Goal: Task Accomplishment & Management: Use online tool/utility

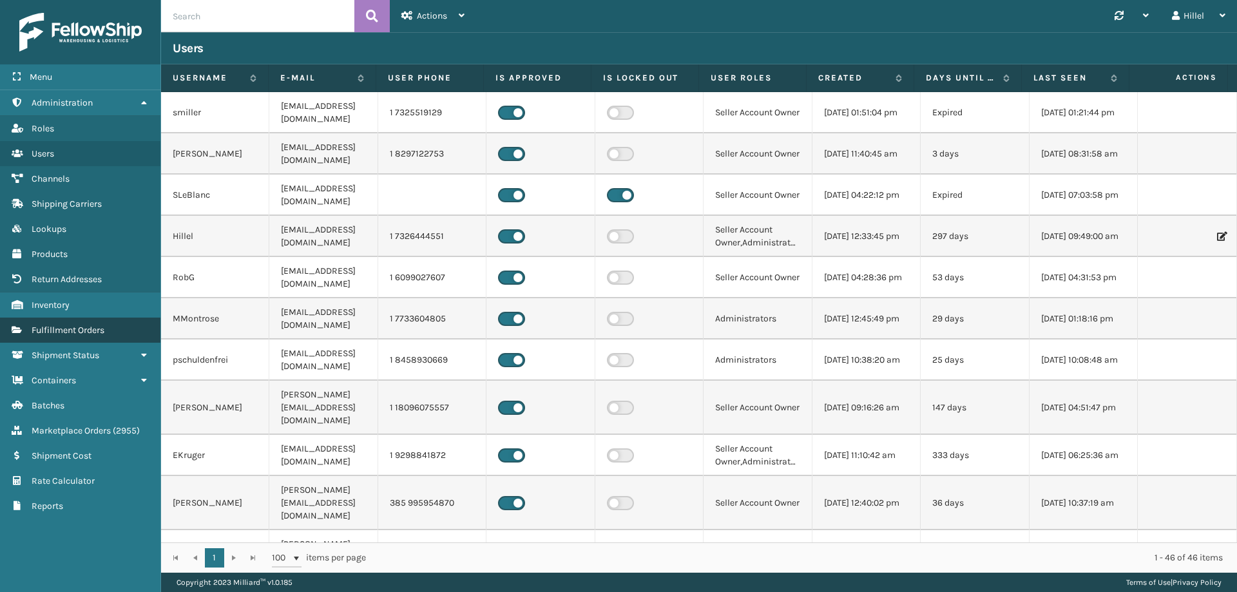
click at [125, 318] on link "Fulfillment Orders" at bounding box center [80, 330] width 160 height 25
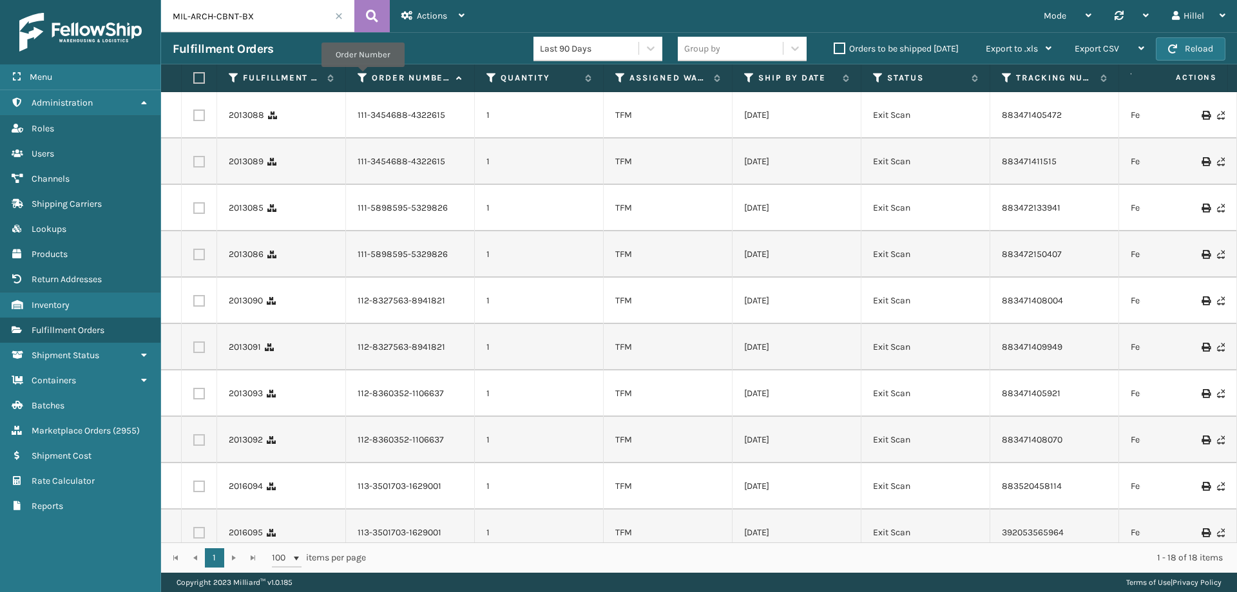
click at [360, 75] on icon at bounding box center [363, 78] width 10 height 12
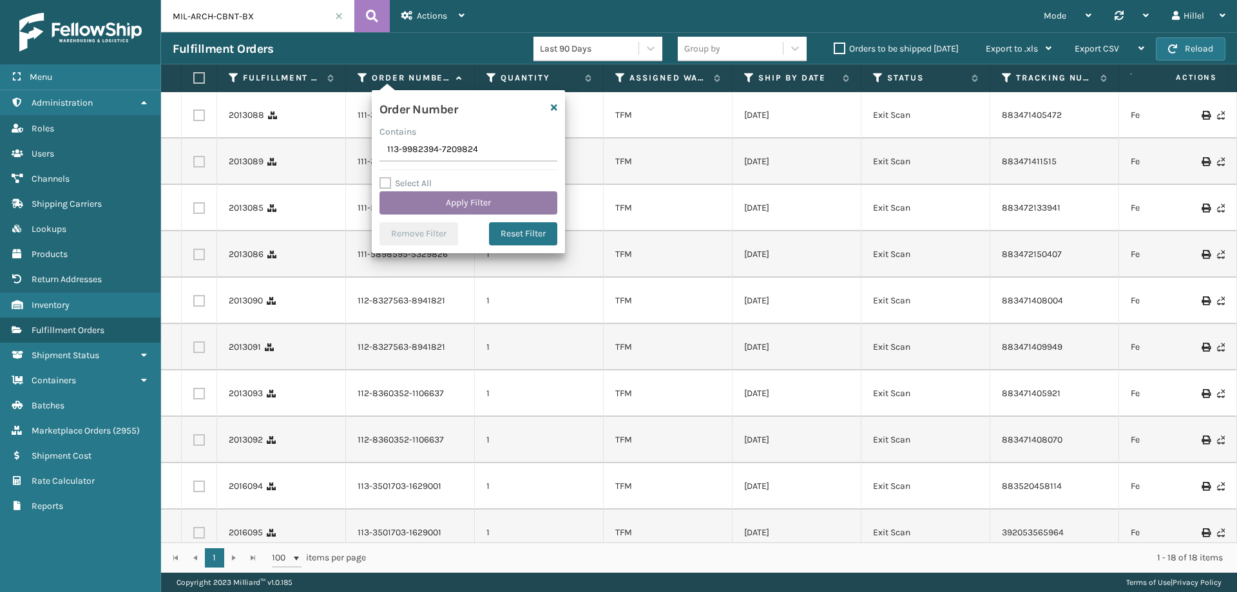
type input "113-9982394-7209824"
click at [454, 211] on button "Apply Filter" at bounding box center [469, 202] width 178 height 23
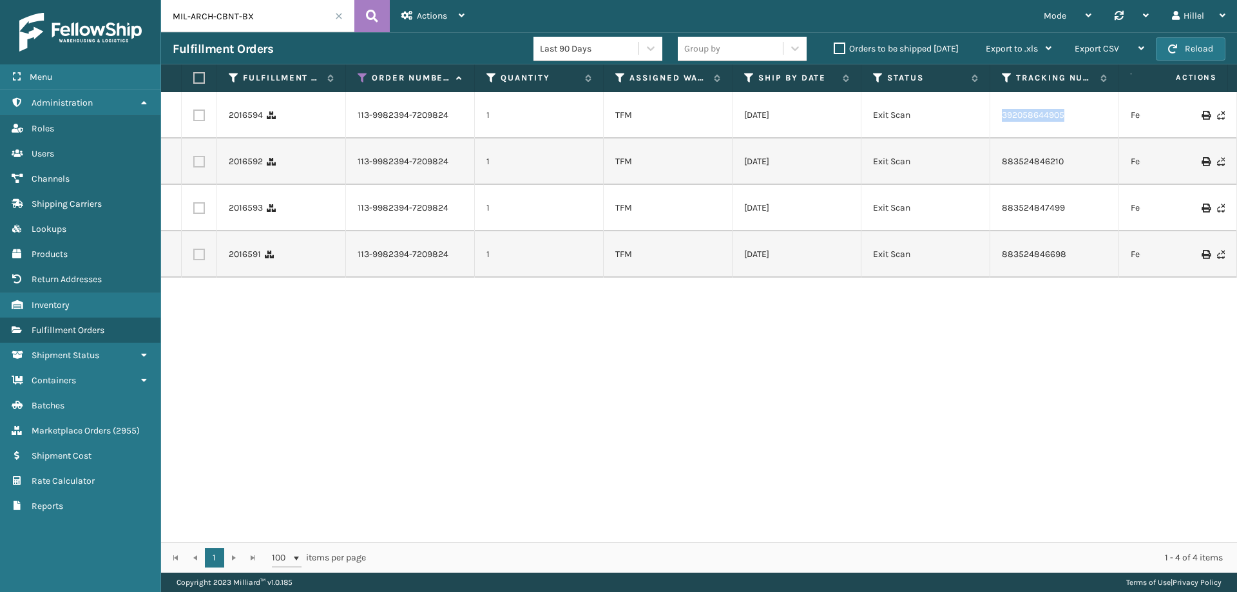
drag, startPoint x: 1072, startPoint y: 112, endPoint x: 998, endPoint y: 112, distance: 74.7
click at [998, 112] on td "392058644905" at bounding box center [1054, 115] width 129 height 46
copy link "392058644905"
drag, startPoint x: 1066, startPoint y: 204, endPoint x: 987, endPoint y: 206, distance: 79.9
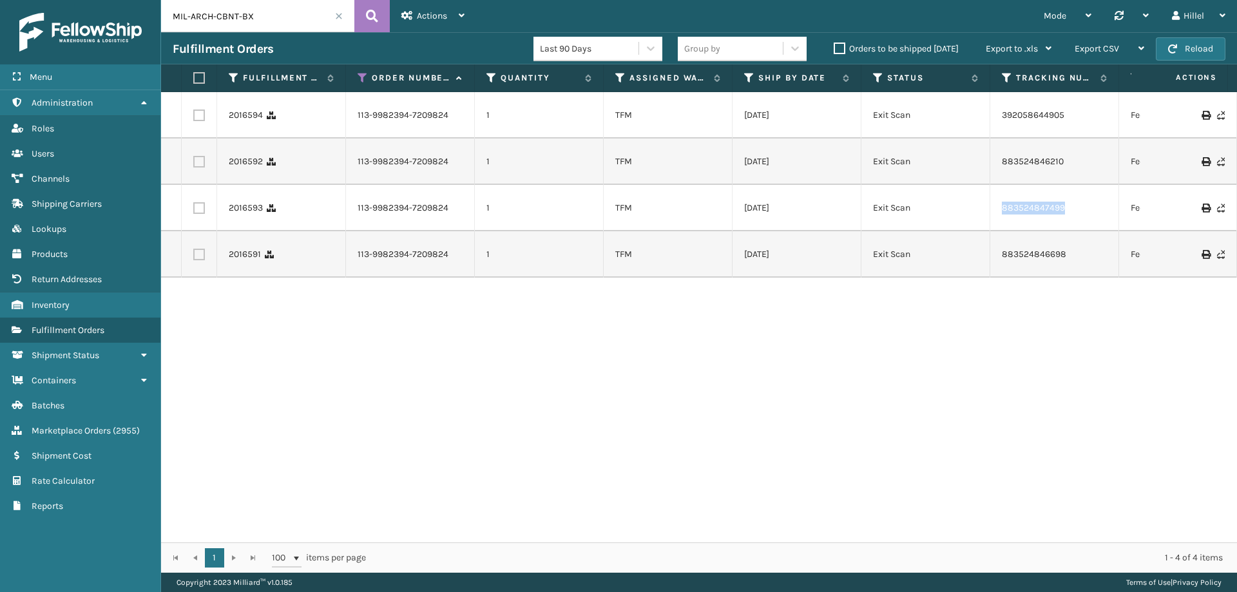
copy tr "883524847499"
click at [360, 75] on icon at bounding box center [363, 78] width 10 height 12
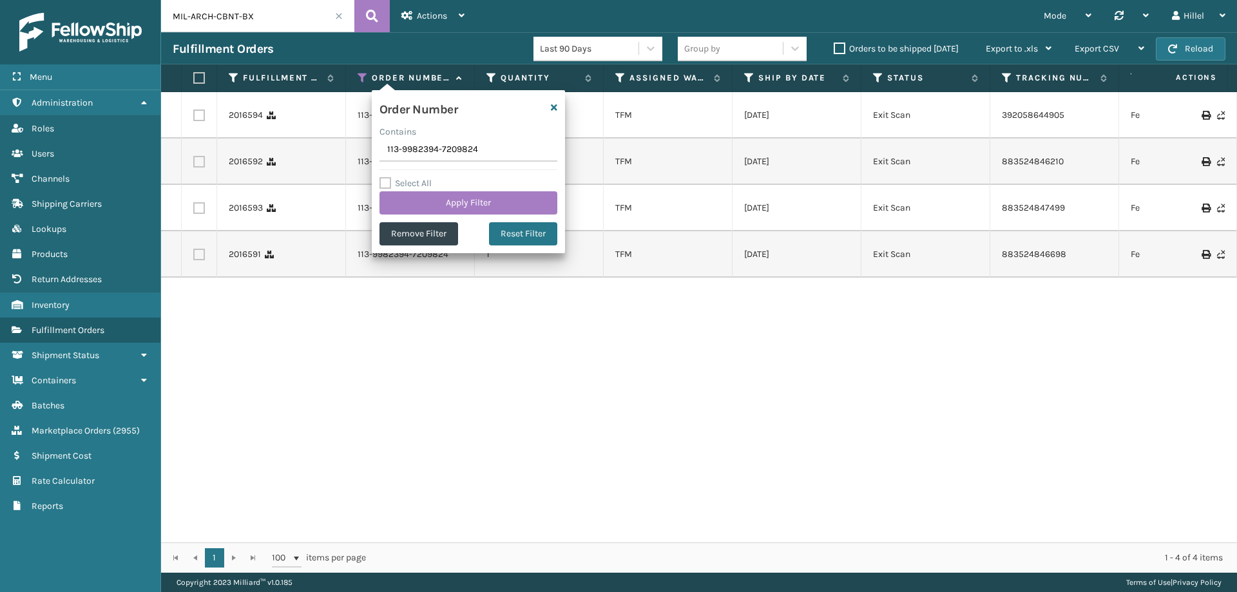
drag, startPoint x: 488, startPoint y: 150, endPoint x: 376, endPoint y: 145, distance: 112.2
click at [376, 145] on div "Order Number Contains 113-9982394-7209824 Select All Apply Filter Remove Filter…" at bounding box center [468, 171] width 193 height 163
type input "113-7527236-7696245"
click at [469, 197] on button "Apply Filter" at bounding box center [469, 202] width 178 height 23
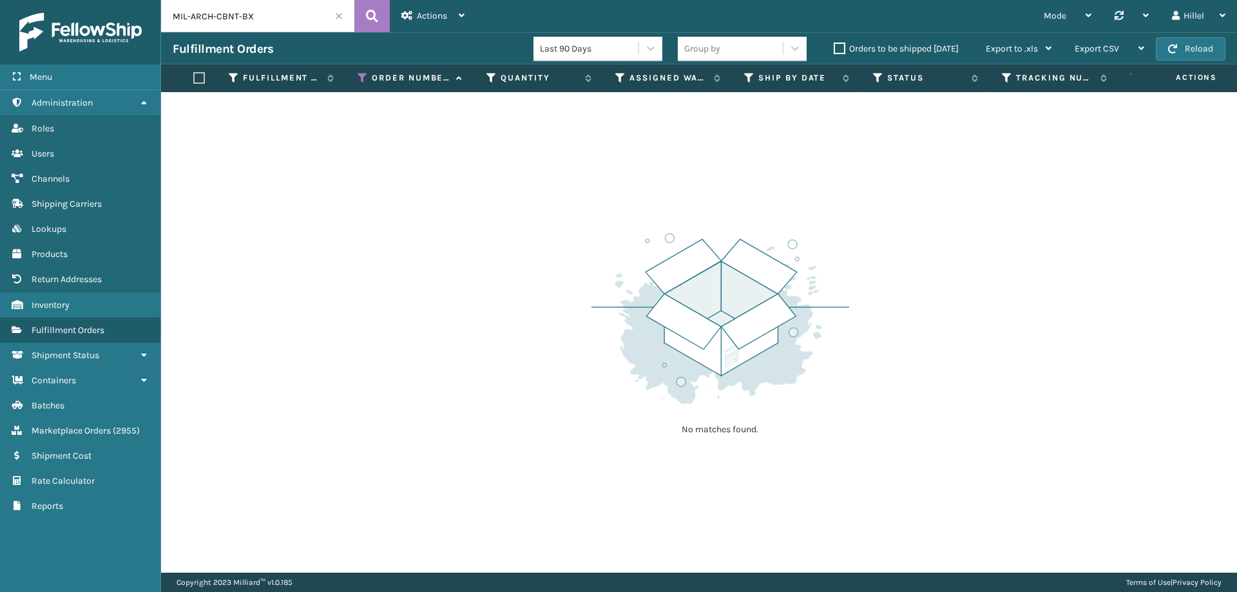
click at [842, 47] on label "Orders to be shipped [DATE]" at bounding box center [896, 48] width 125 height 11
click at [834, 47] on input "Orders to be shipped [DATE]" at bounding box center [834, 45] width 1 height 8
click at [837, 46] on label "Orders to be shipped [DATE]" at bounding box center [896, 48] width 125 height 11
click at [834, 46] on input "Orders to be shipped [DATE]" at bounding box center [834, 45] width 1 height 8
click at [343, 20] on input "MIL-ARCH-CBNT-BX" at bounding box center [257, 16] width 193 height 32
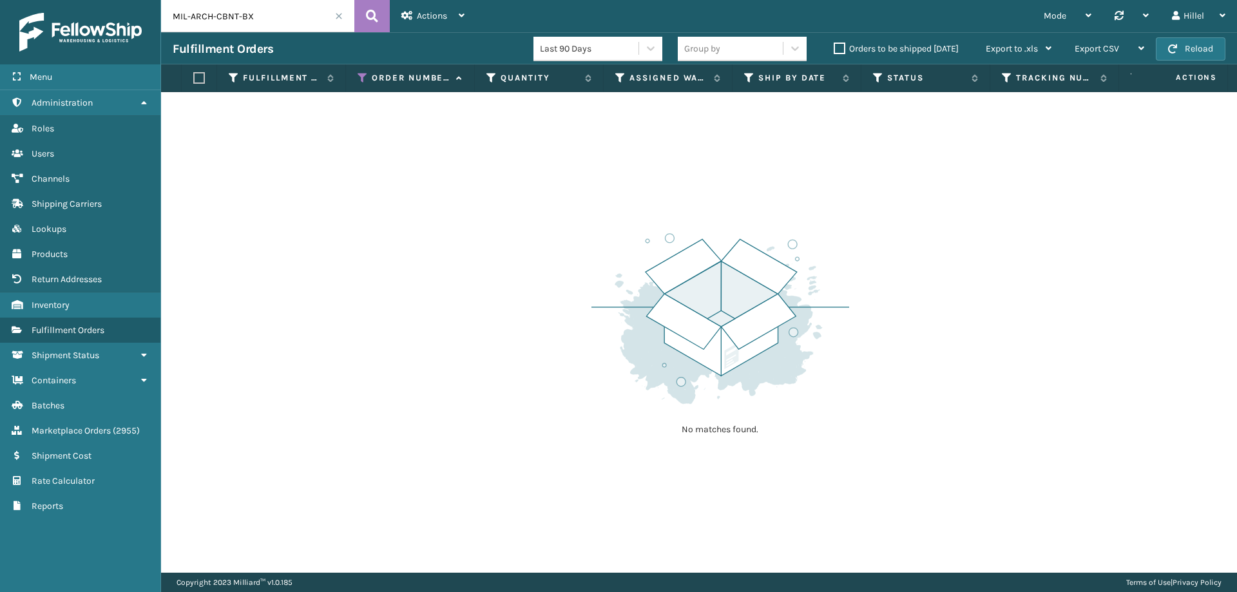
click at [337, 19] on span at bounding box center [339, 16] width 8 height 8
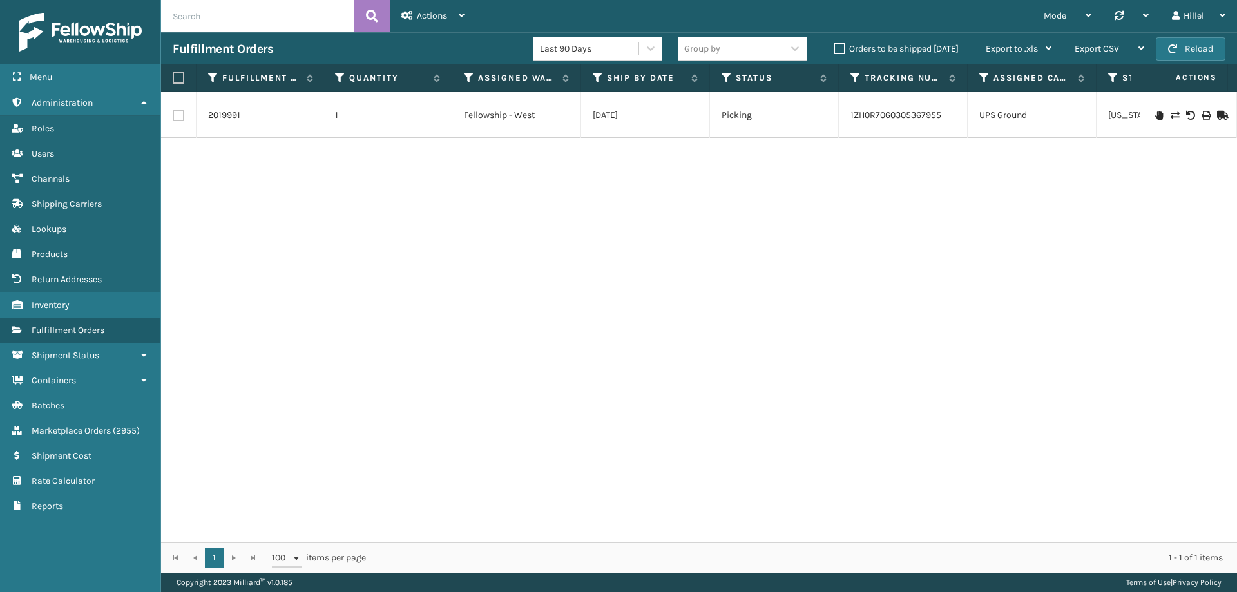
scroll to position [0, 59]
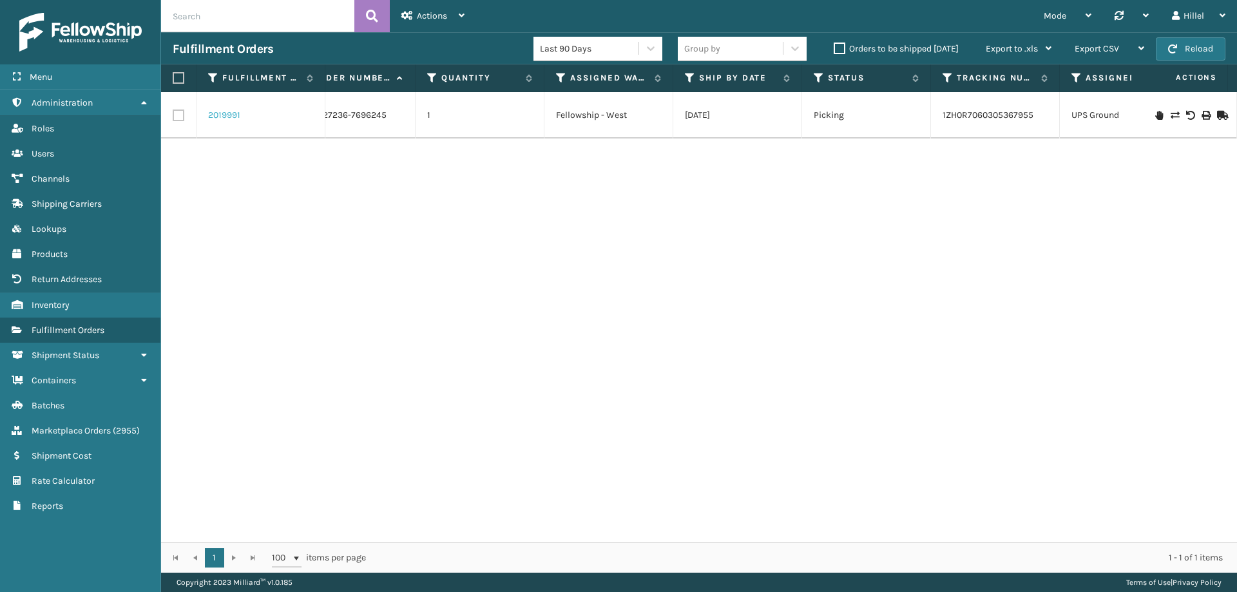
click at [233, 114] on link "2019991" at bounding box center [224, 115] width 32 height 13
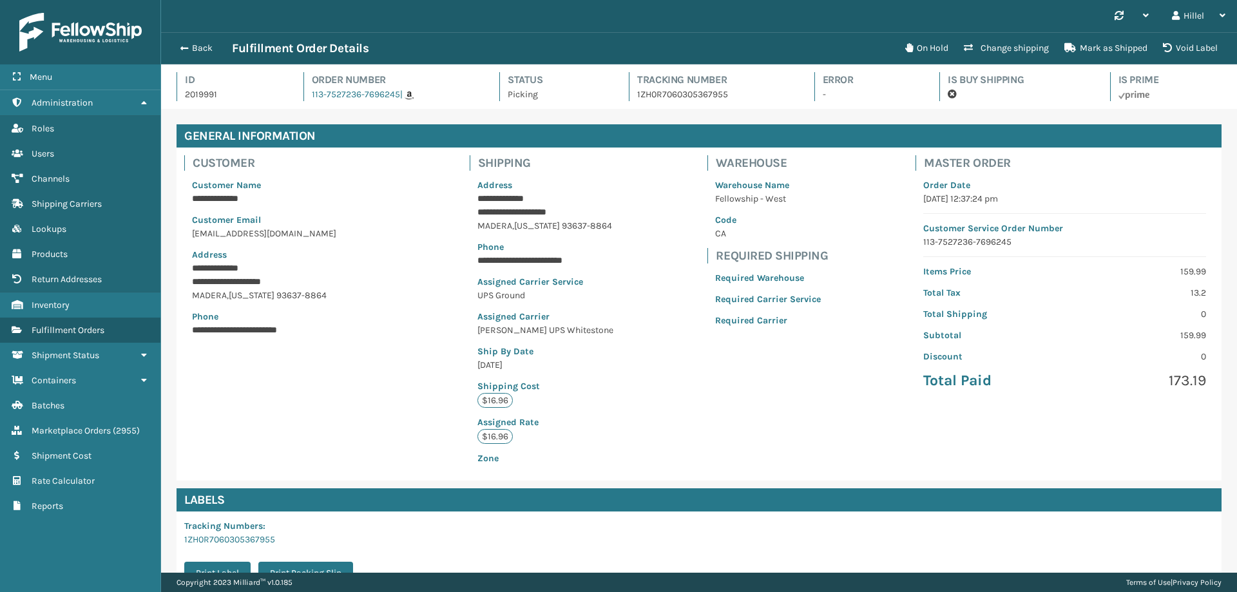
scroll to position [169, 0]
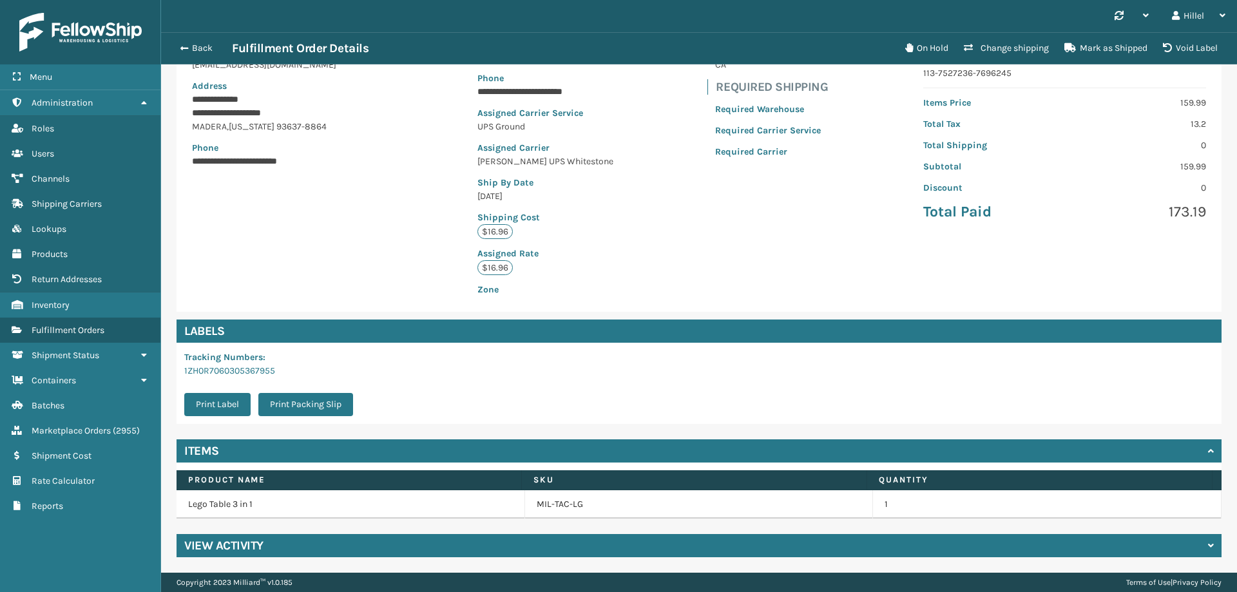
drag, startPoint x: 454, startPoint y: 544, endPoint x: 490, endPoint y: 516, distance: 45.9
click at [454, 545] on div "View Activity" at bounding box center [699, 545] width 1045 height 23
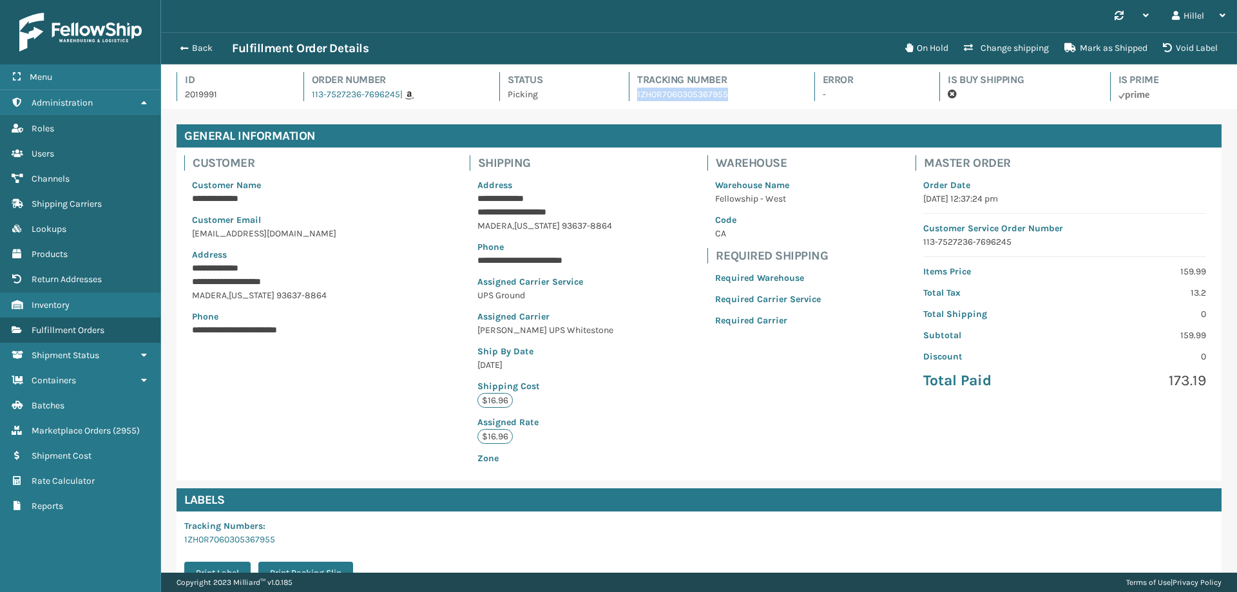
drag, startPoint x: 724, startPoint y: 96, endPoint x: 621, endPoint y: 97, distance: 103.7
click at [621, 97] on div "Id 2019991 Order Number 113-7527236-7696245 | Status Picking Tracking Number 1Z…" at bounding box center [699, 90] width 1045 height 37
copy p "1ZH0R7060305367955"
click at [180, 48] on span "button" at bounding box center [182, 48] width 8 height 9
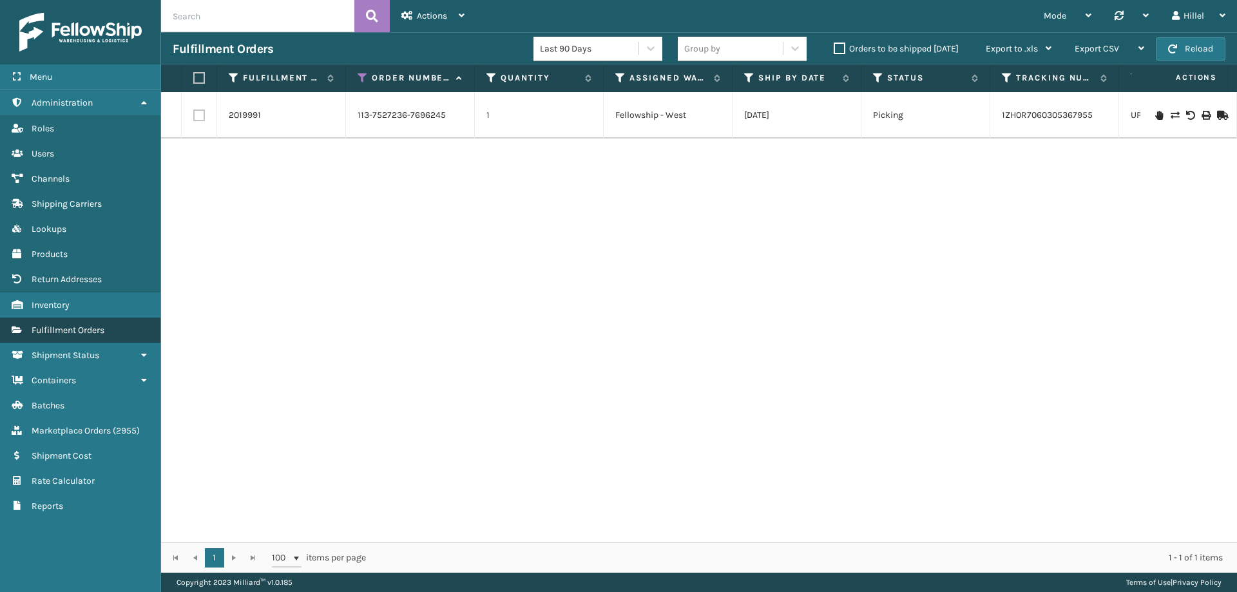
click at [115, 329] on link "Fulfillment Orders" at bounding box center [80, 330] width 160 height 25
click at [362, 79] on icon at bounding box center [363, 78] width 10 height 12
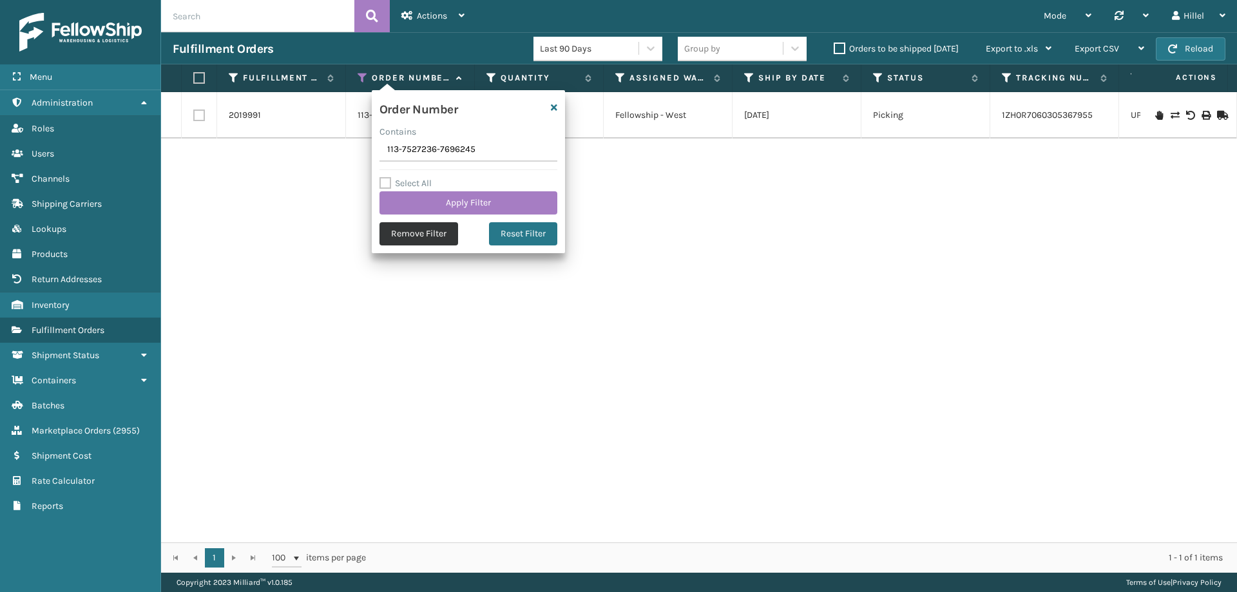
click at [430, 233] on button "Remove Filter" at bounding box center [419, 233] width 79 height 23
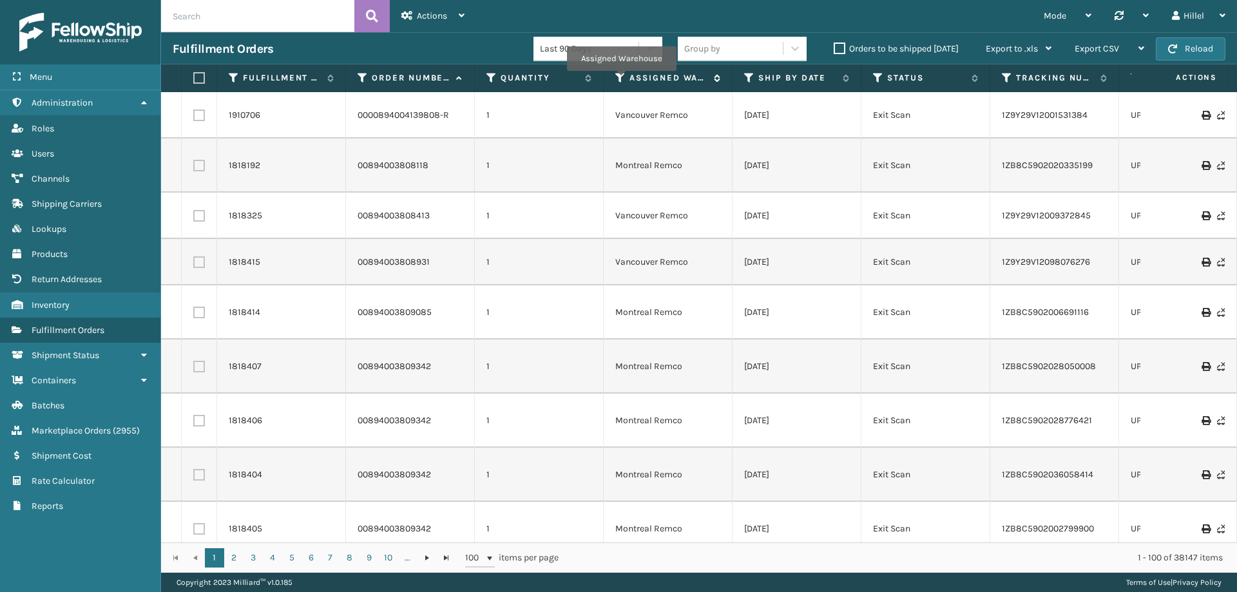
click at [621, 80] on icon at bounding box center [620, 78] width 10 height 12
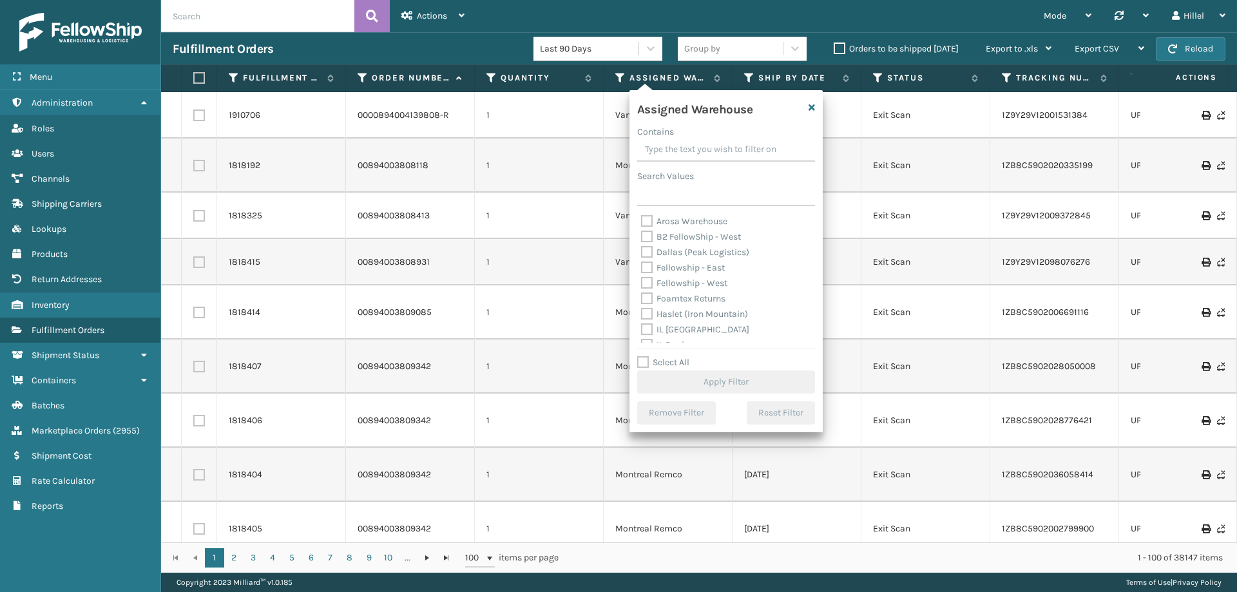
scroll to position [320, 0]
click at [693, 285] on label "Swarthmore" at bounding box center [673, 288] width 65 height 11
click at [642, 285] on input "Swarthmore" at bounding box center [641, 285] width 1 height 8
checkbox input "true"
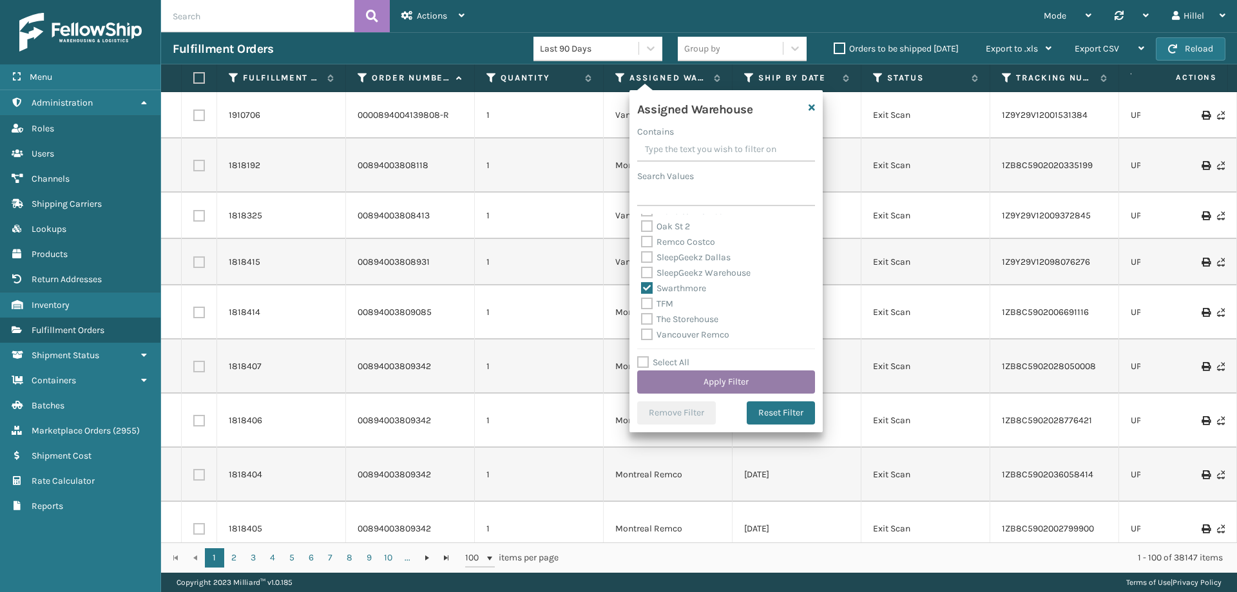
click at [740, 381] on button "Apply Filter" at bounding box center [726, 382] width 178 height 23
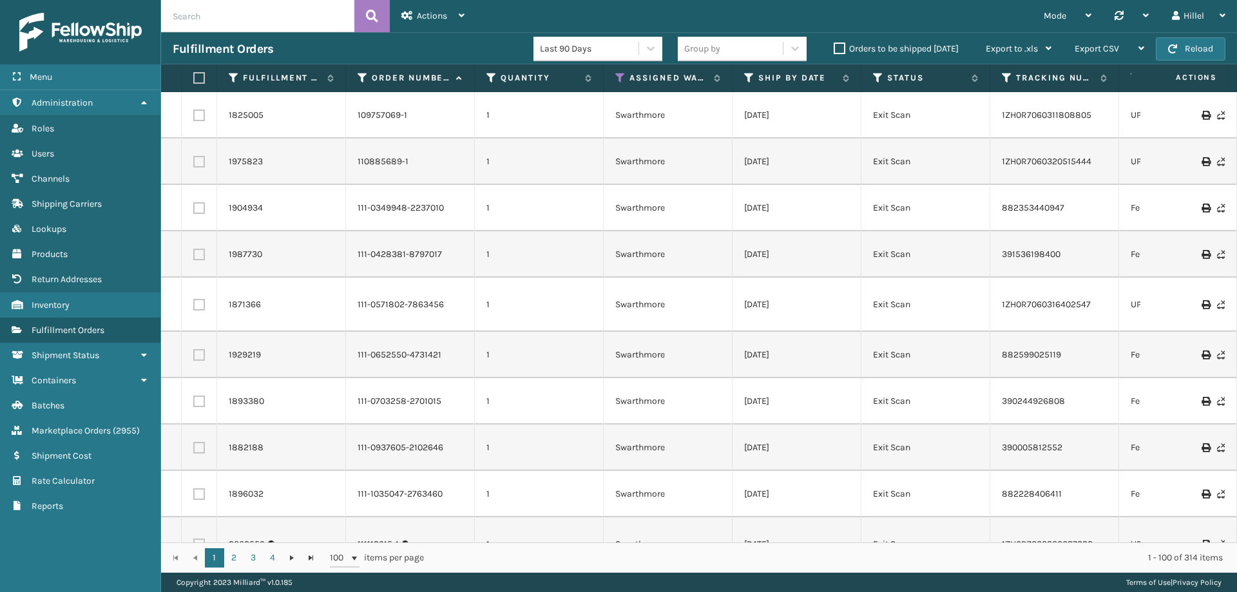
click at [845, 46] on label "Orders to be shipped [DATE]" at bounding box center [896, 48] width 125 height 11
click at [834, 46] on input "Orders to be shipped [DATE]" at bounding box center [834, 45] width 1 height 8
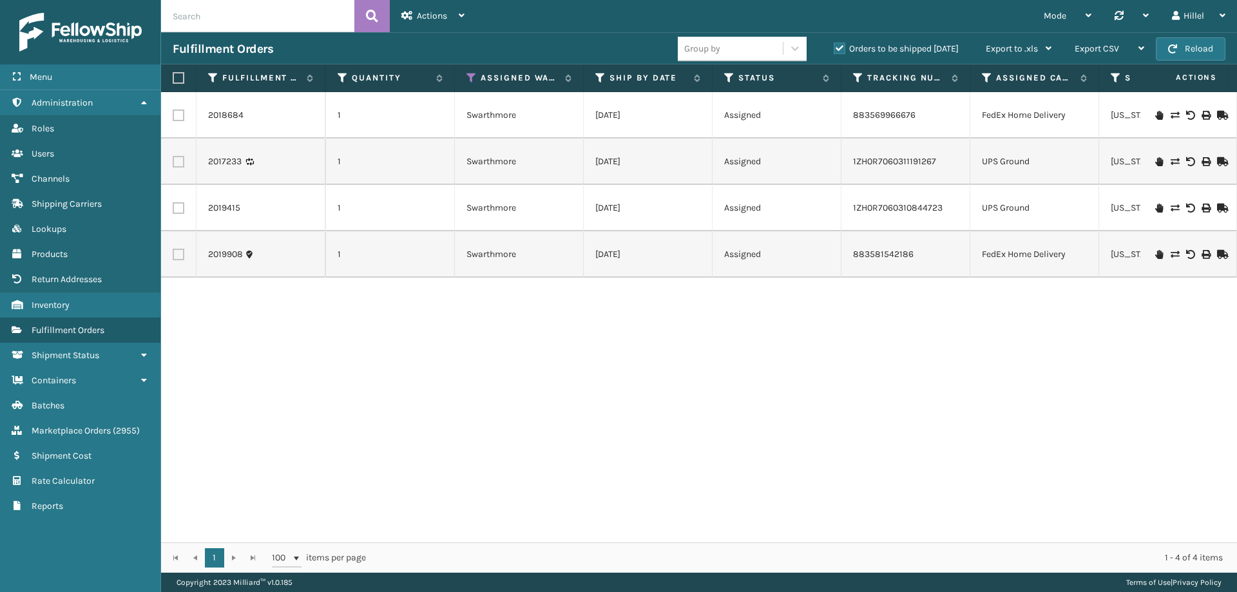
scroll to position [0, 0]
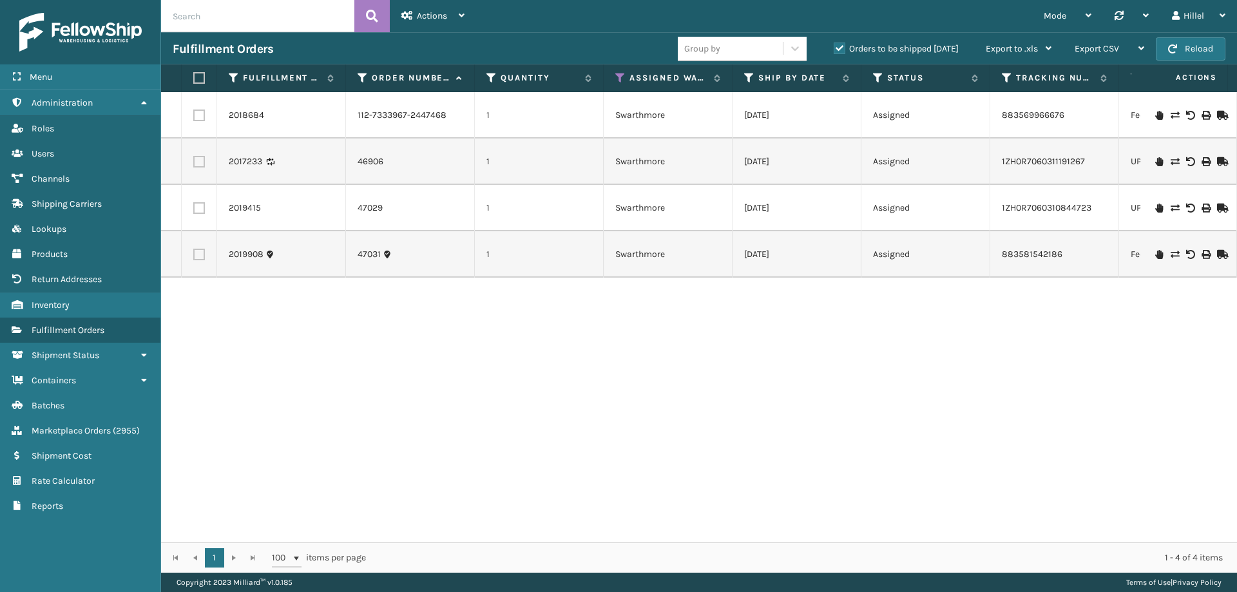
click at [615, 76] on th "Assigned Warehouse" at bounding box center [668, 78] width 129 height 28
click at [619, 77] on icon at bounding box center [620, 78] width 10 height 12
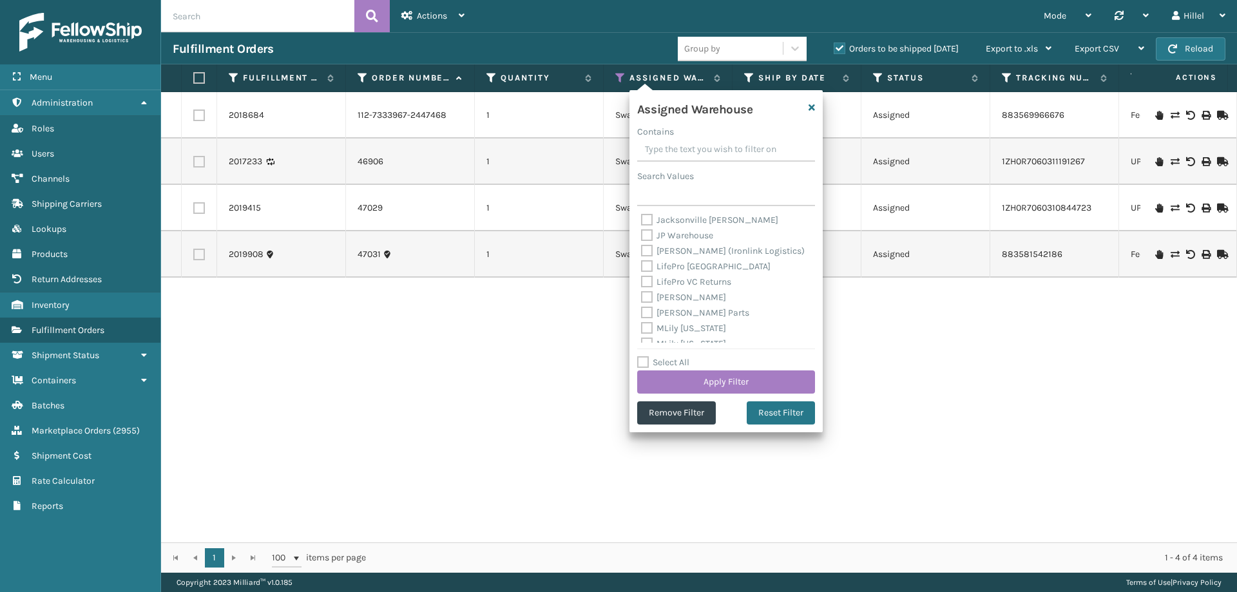
scroll to position [193, 0]
click at [688, 304] on label "[PERSON_NAME] Parts" at bounding box center [695, 306] width 108 height 11
click at [642, 304] on input "[PERSON_NAME] Parts" at bounding box center [641, 303] width 1 height 8
checkbox input "true"
click at [742, 382] on button "Apply Filter" at bounding box center [726, 382] width 178 height 23
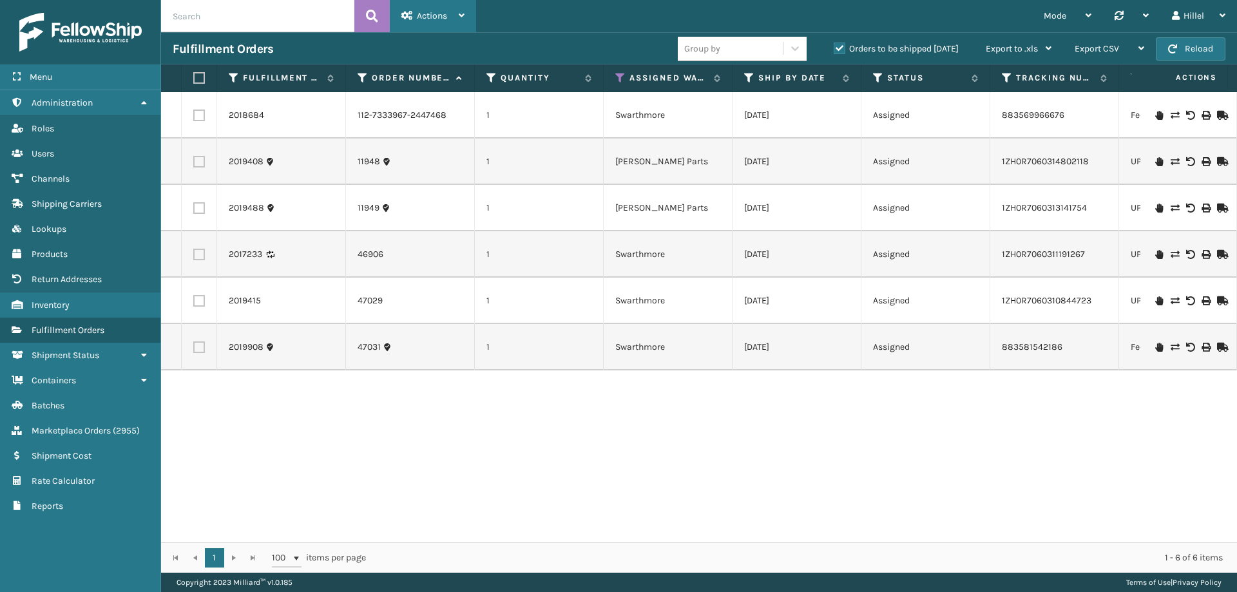
click at [450, 17] on div "Actions" at bounding box center [432, 16] width 63 height 32
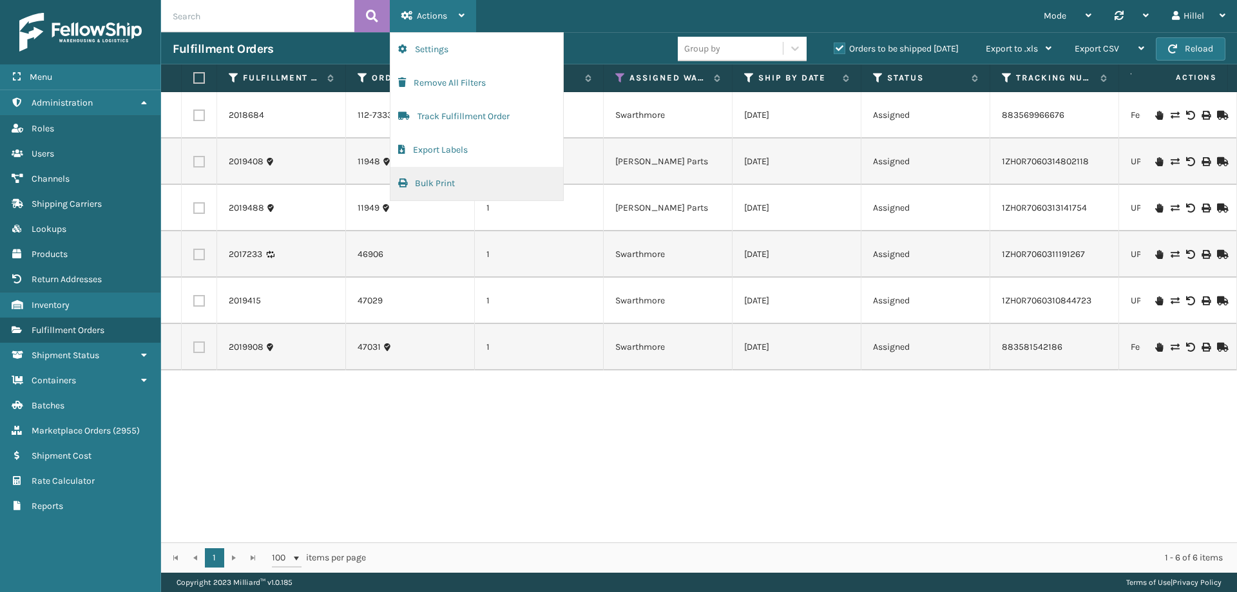
click at [469, 184] on button "Bulk Print" at bounding box center [477, 184] width 173 height 34
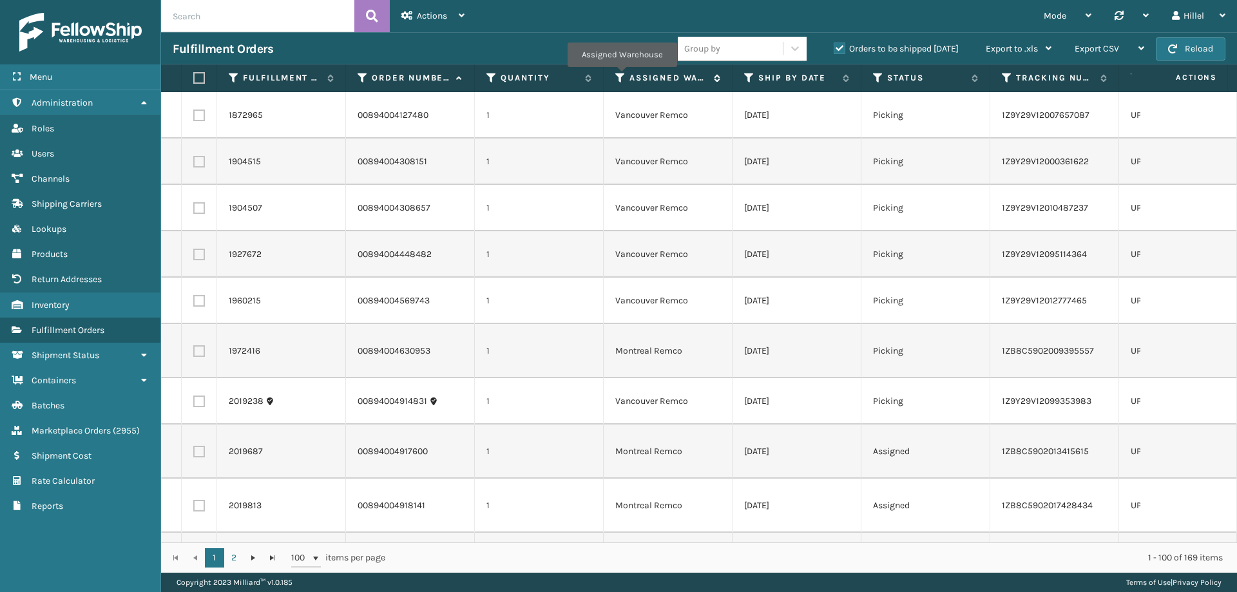
click at [622, 76] on icon at bounding box center [620, 78] width 10 height 12
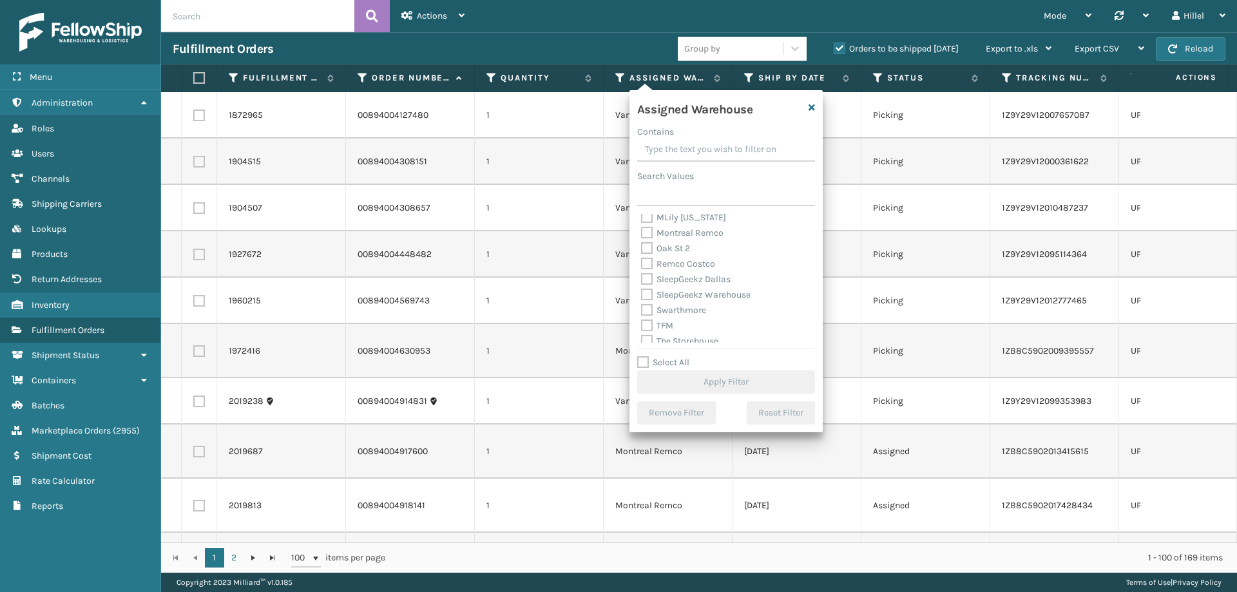
scroll to position [320, 0]
click at [688, 289] on label "Swarthmore" at bounding box center [673, 288] width 65 height 11
click at [642, 289] on input "Swarthmore" at bounding box center [641, 285] width 1 height 8
checkbox input "true"
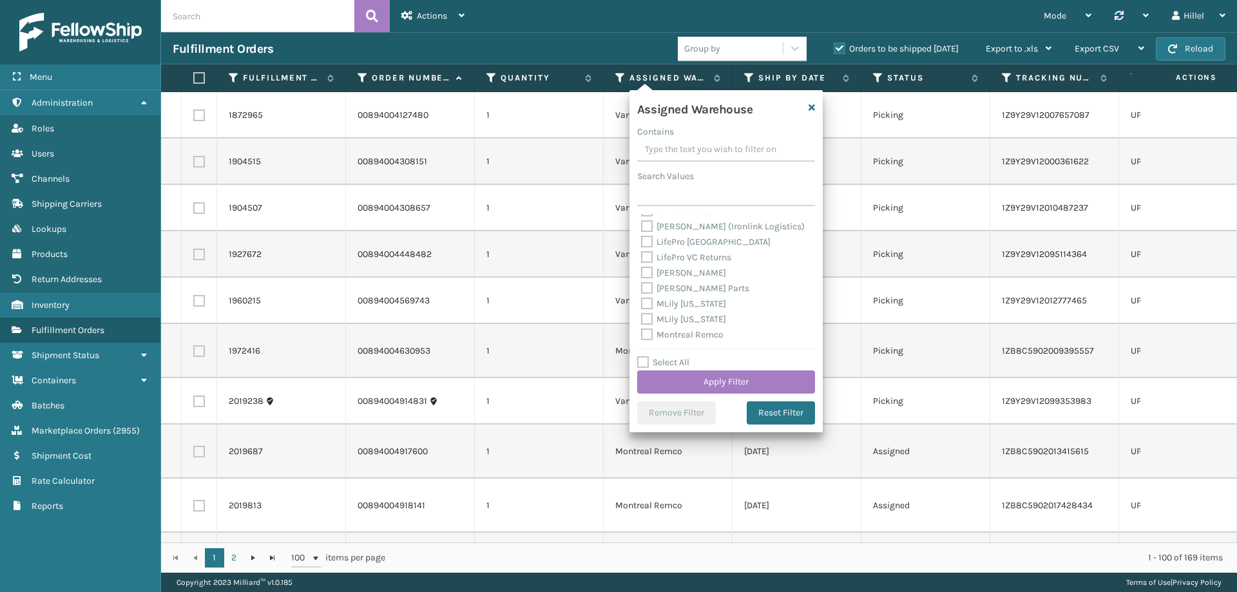
scroll to position [191, 0]
click at [701, 291] on label "[PERSON_NAME] Parts" at bounding box center [695, 293] width 108 height 11
click at [642, 291] on input "[PERSON_NAME] Parts" at bounding box center [641, 290] width 1 height 8
checkbox input "true"
click at [757, 382] on button "Apply Filter" at bounding box center [726, 382] width 178 height 23
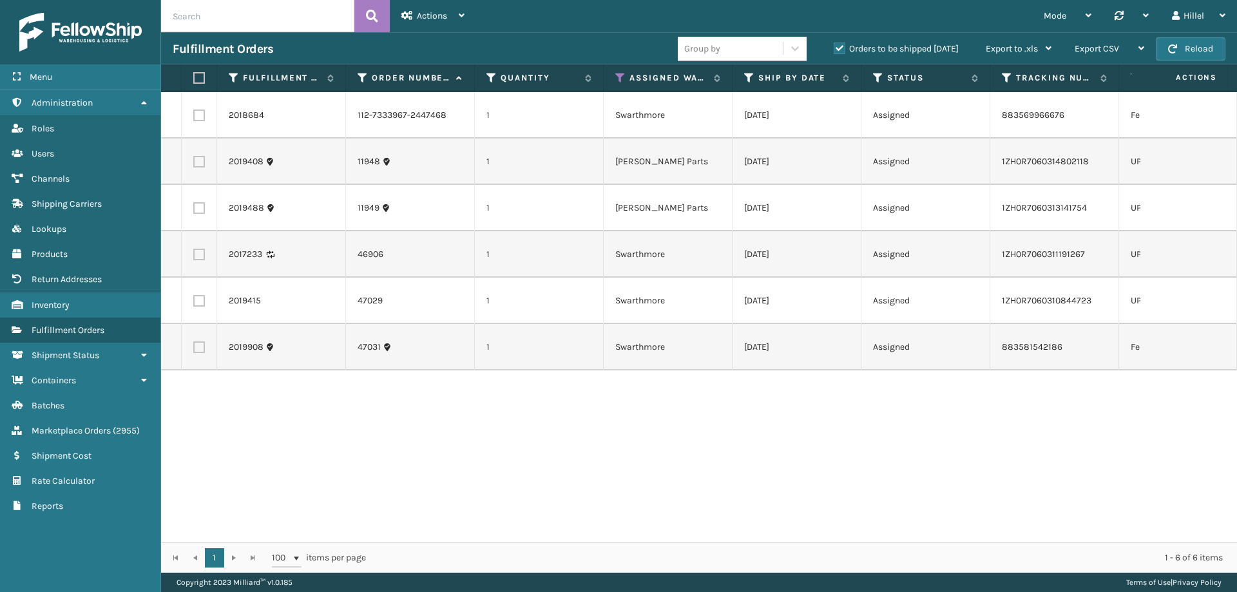
click at [196, 77] on label at bounding box center [197, 78] width 8 height 12
click at [194, 77] on input "checkbox" at bounding box center [193, 78] width 1 height 8
checkbox input "true"
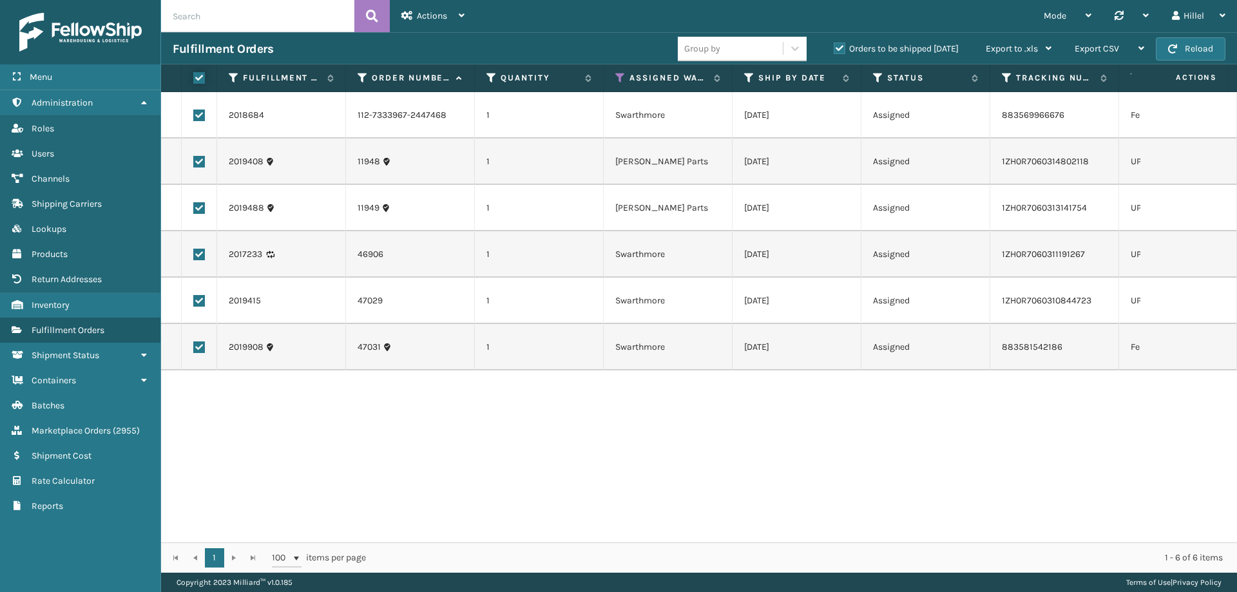
checkbox input "true"
click at [431, 14] on span "Actions" at bounding box center [432, 15] width 30 height 11
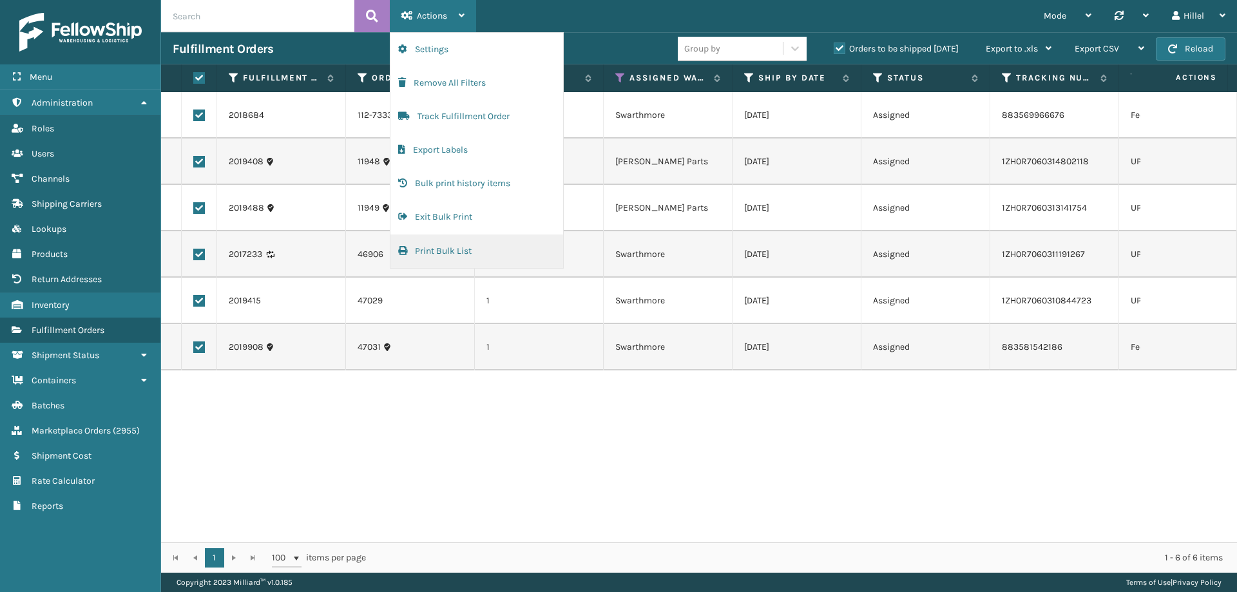
click at [474, 249] on button "Print Bulk List" at bounding box center [477, 252] width 173 height 34
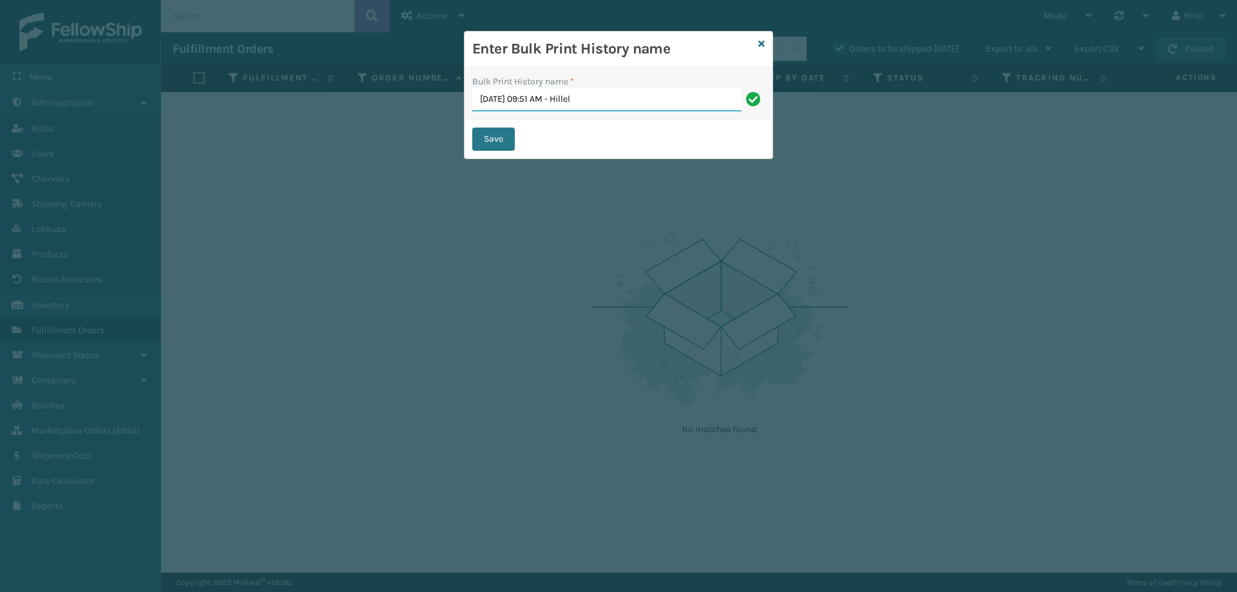
drag, startPoint x: 329, startPoint y: 240, endPoint x: 405, endPoint y: 251, distance: 76.8
click at [329, 240] on div "Enter Bulk Print History name Bulk Print History name * [DATE] 09:51 AM - Hille…" at bounding box center [618, 296] width 1237 height 592
click at [486, 144] on button "Save" at bounding box center [493, 139] width 43 height 23
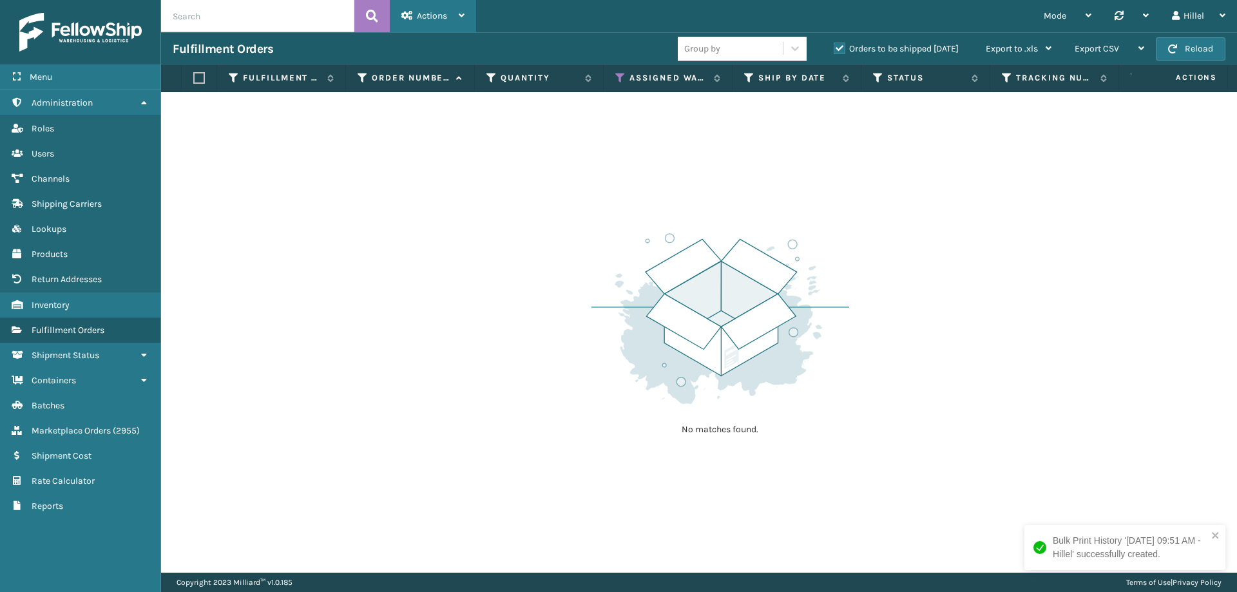
click at [444, 14] on span "Actions" at bounding box center [432, 15] width 30 height 11
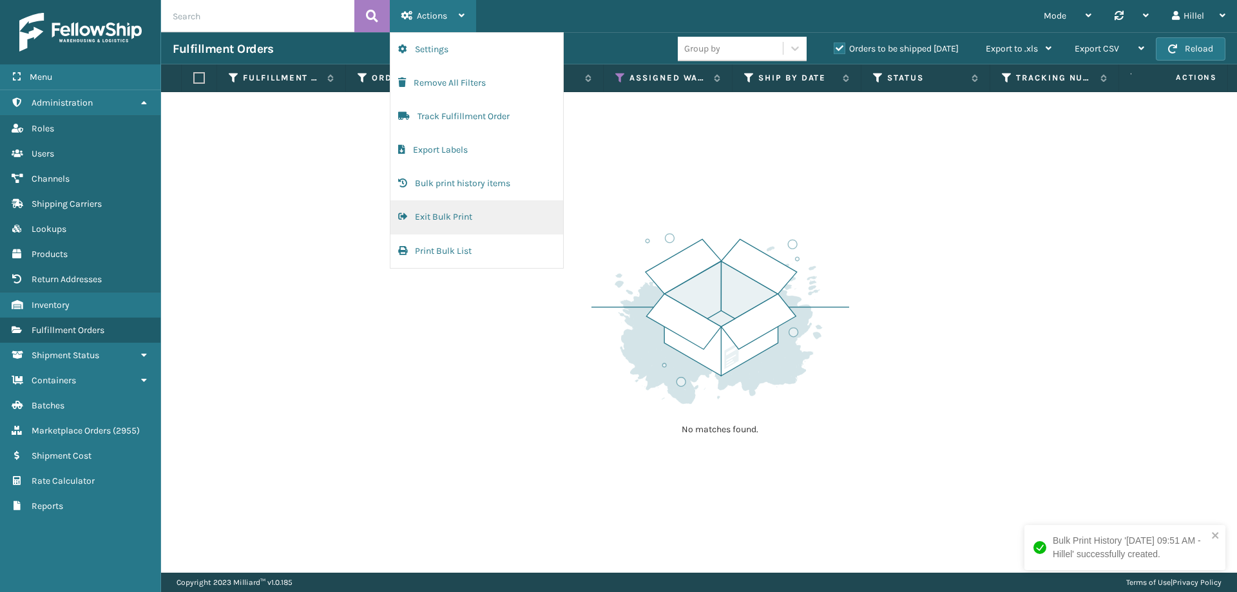
click at [477, 215] on button "Exit Bulk Print" at bounding box center [477, 217] width 173 height 34
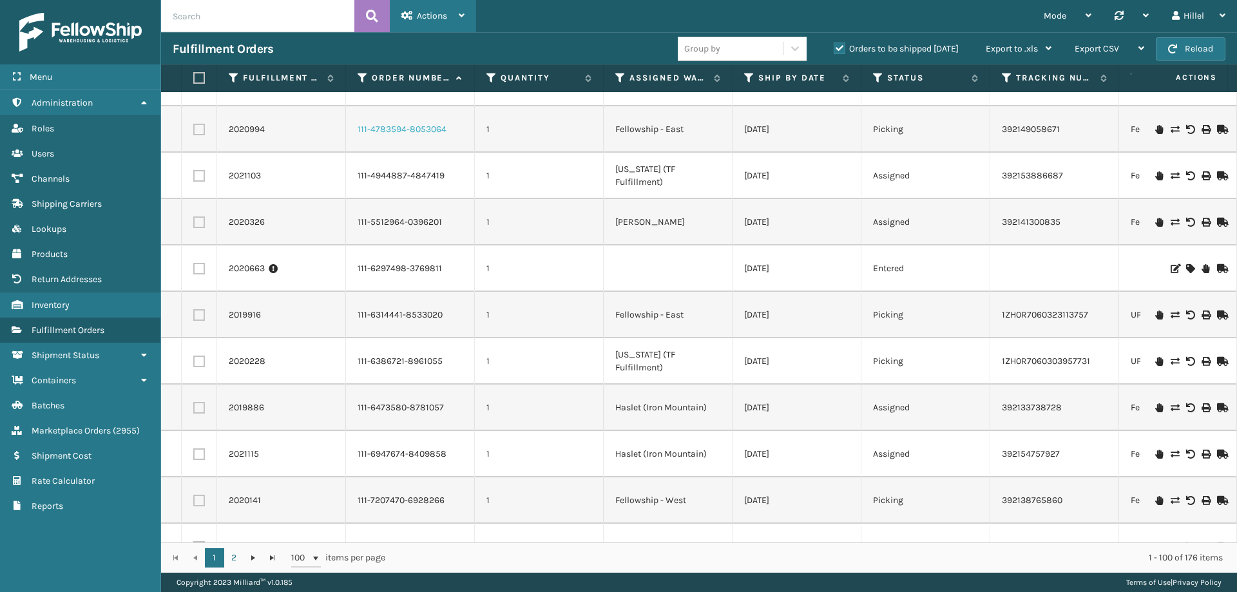
scroll to position [1611, 0]
